Goal: Entertainment & Leisure: Consume media (video, audio)

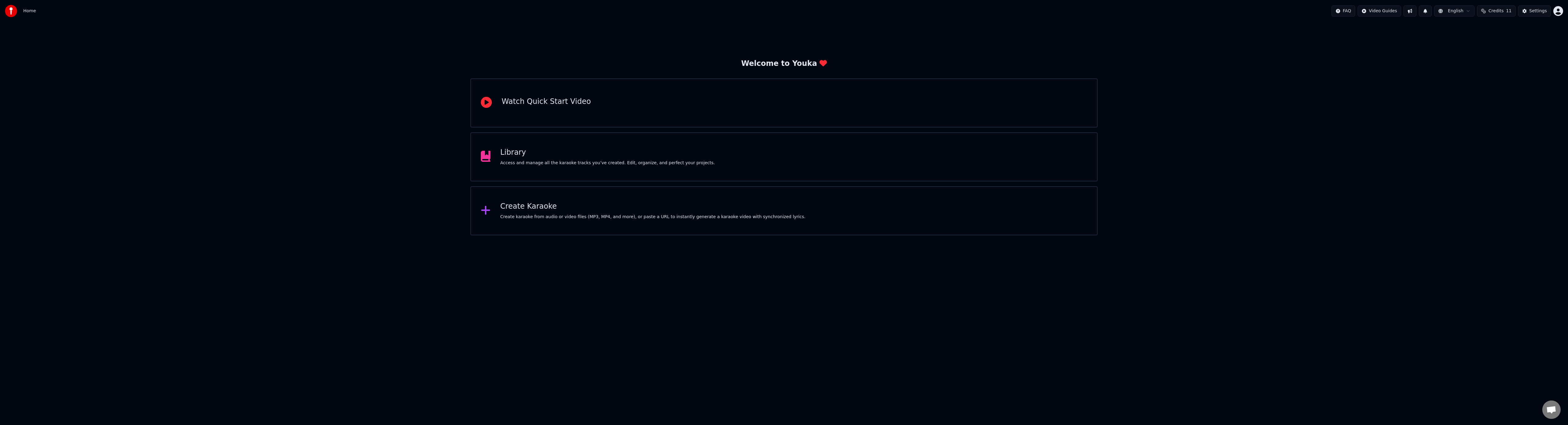
click at [541, 208] on div "Create Karaoke" at bounding box center [653, 206] width 305 height 10
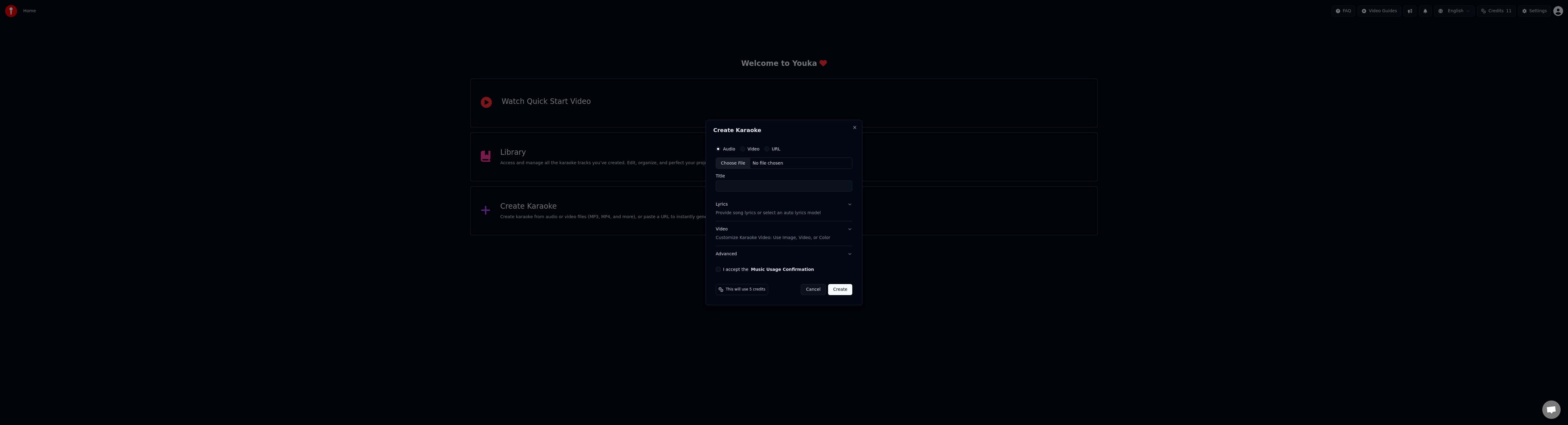
click at [817, 292] on button "Cancel" at bounding box center [813, 289] width 25 height 11
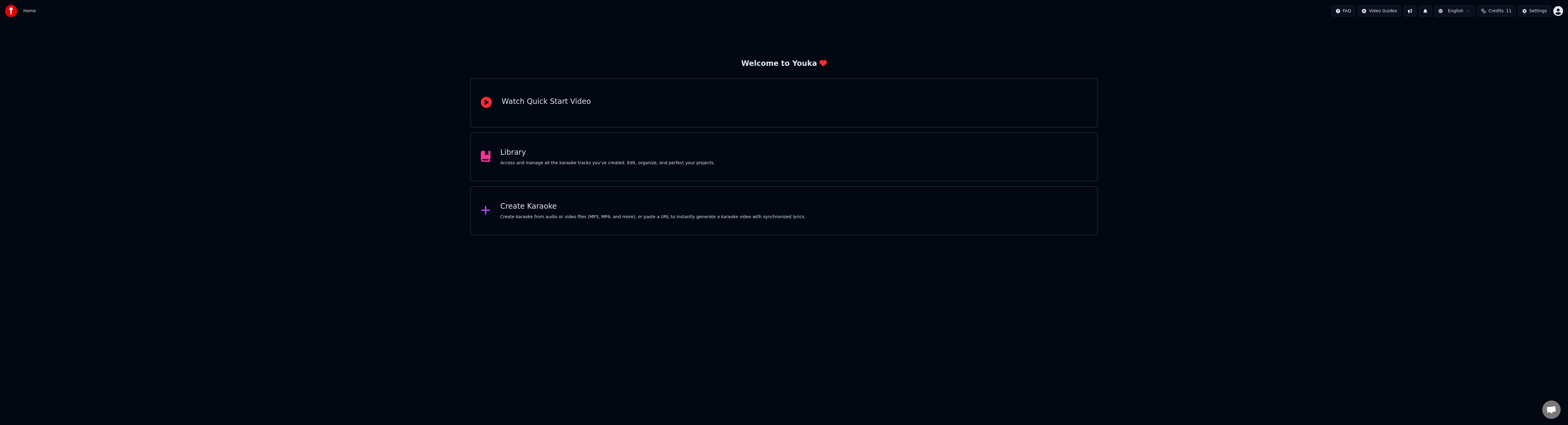
click at [527, 152] on div "Library" at bounding box center [607, 153] width 215 height 10
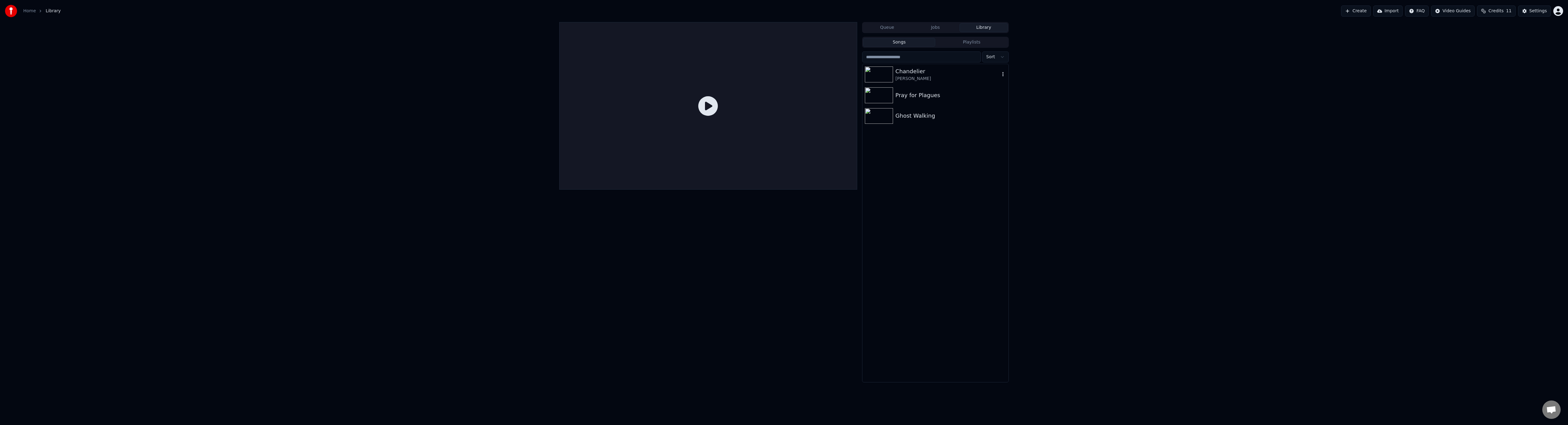
click at [940, 74] on div "Chandelier" at bounding box center [948, 71] width 105 height 9
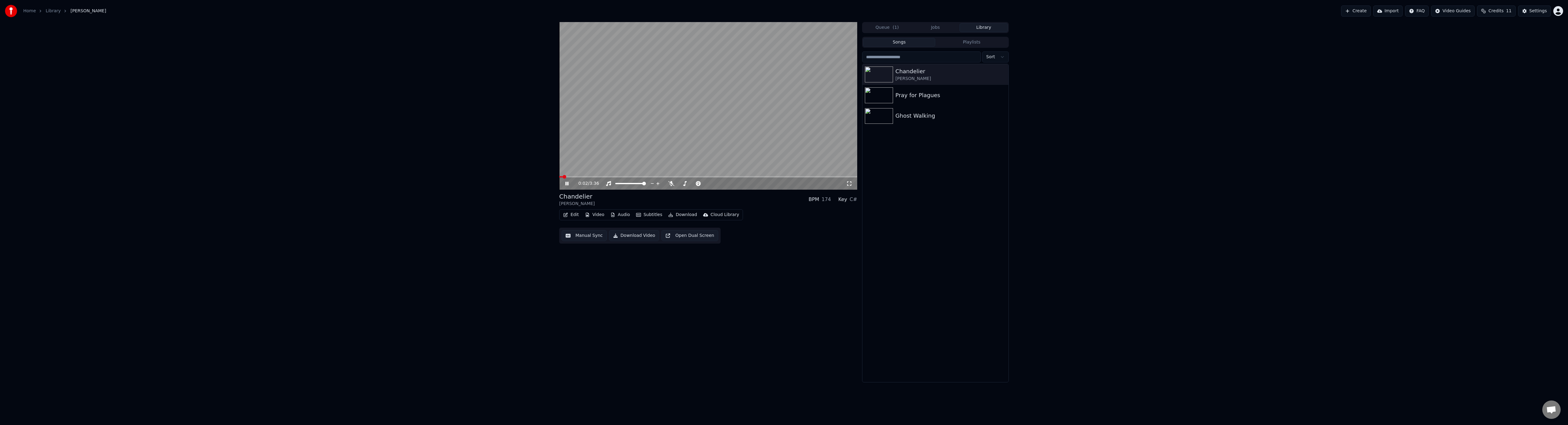
click at [566, 183] on icon at bounding box center [567, 183] width 3 height 4
click at [616, 216] on button "Audio" at bounding box center [620, 215] width 24 height 9
click at [645, 216] on button "Subtitles" at bounding box center [649, 215] width 31 height 9
